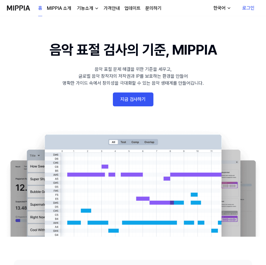
click at [132, 102] on link "지금 검사하기" at bounding box center [133, 99] width 40 height 14
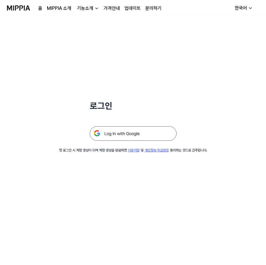
click at [118, 136] on img at bounding box center [133, 133] width 87 height 14
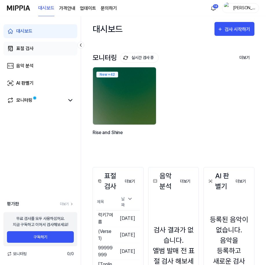
click at [41, 49] on link "표절 검사" at bounding box center [40, 49] width 74 height 14
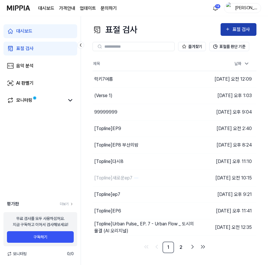
click at [243, 29] on div "표절 검사" at bounding box center [241, 30] width 19 height 8
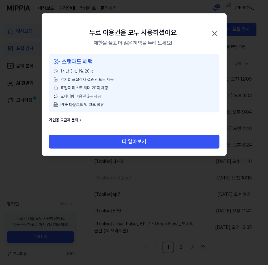
click at [211, 32] on icon "button" at bounding box center [214, 33] width 9 height 9
